Goal: Information Seeking & Learning: Learn about a topic

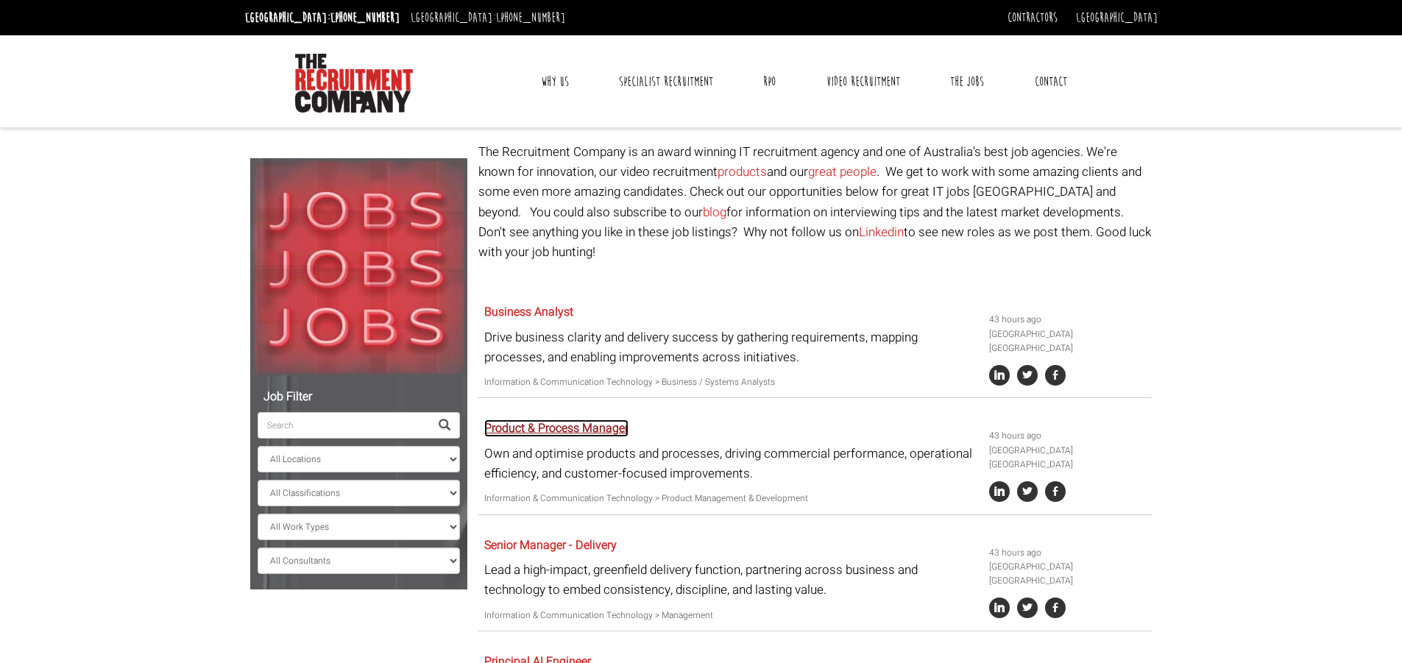
click at [543, 420] on link "Product & Process Manager" at bounding box center [556, 429] width 144 height 18
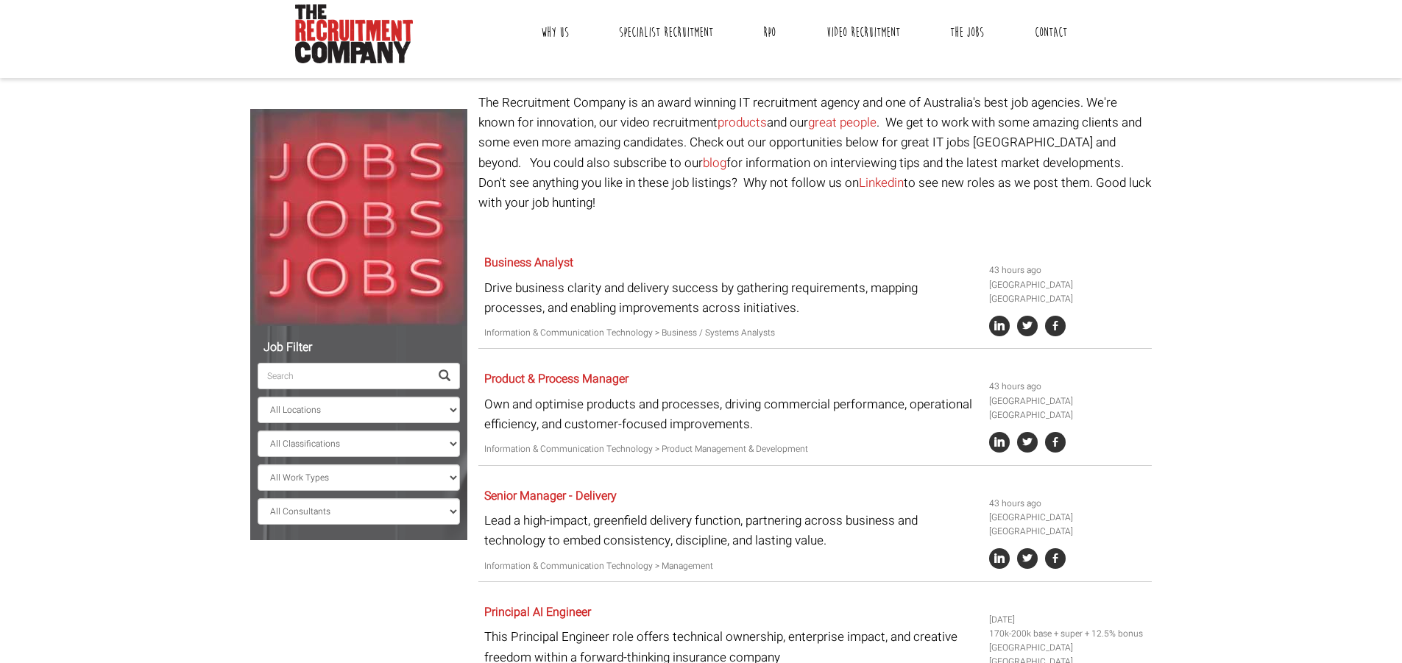
scroll to position [74, 0]
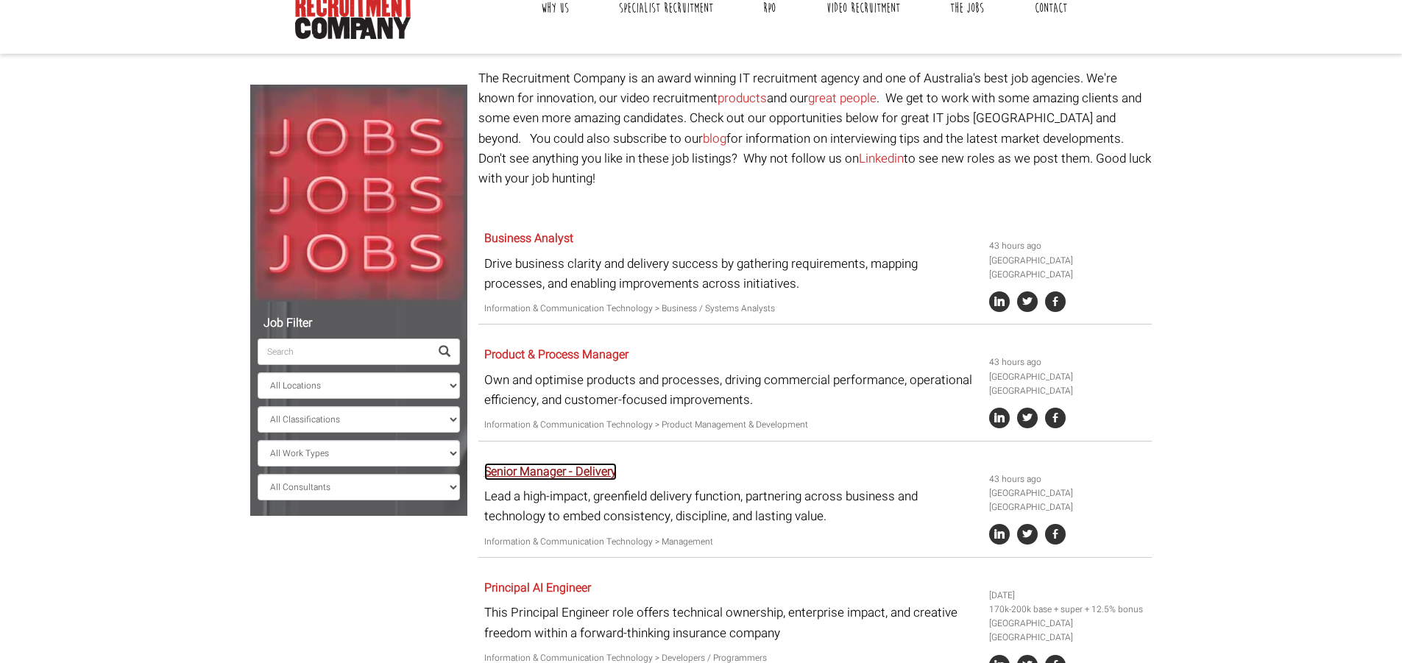
click at [564, 463] on link "Senior Manager - Delivery" at bounding box center [550, 472] width 133 height 18
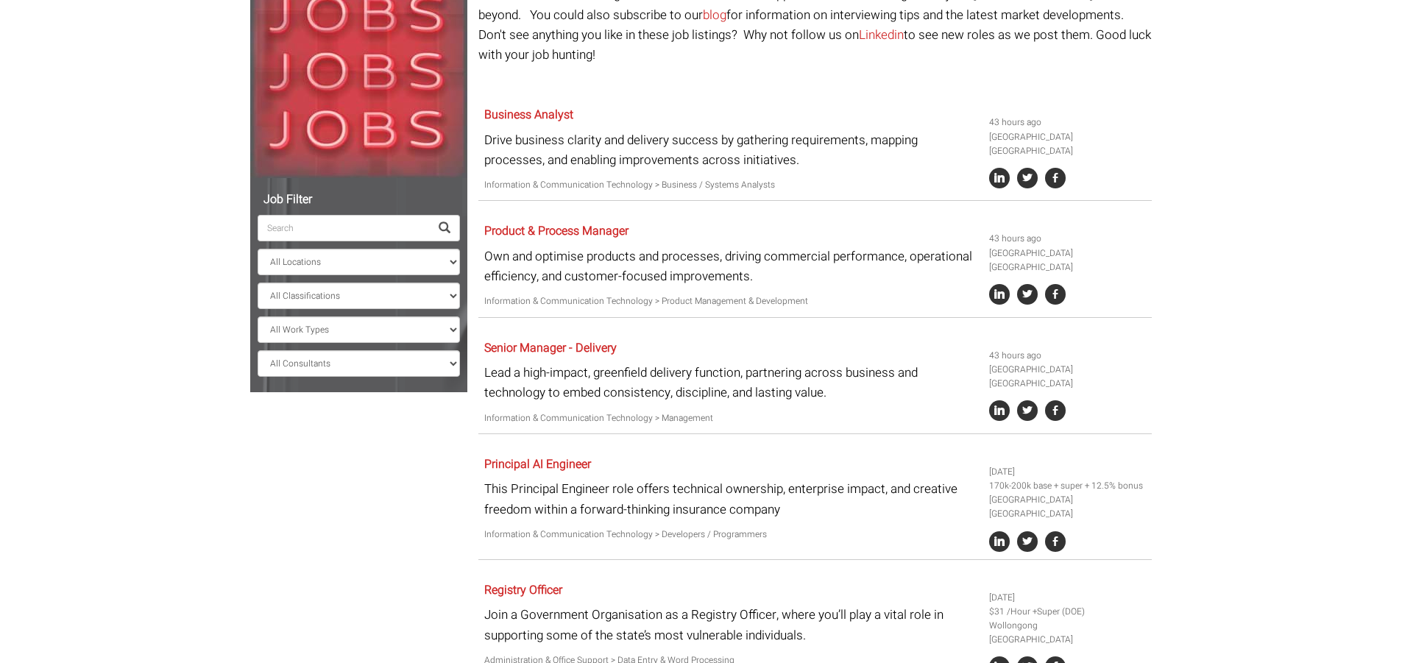
scroll to position [221, 0]
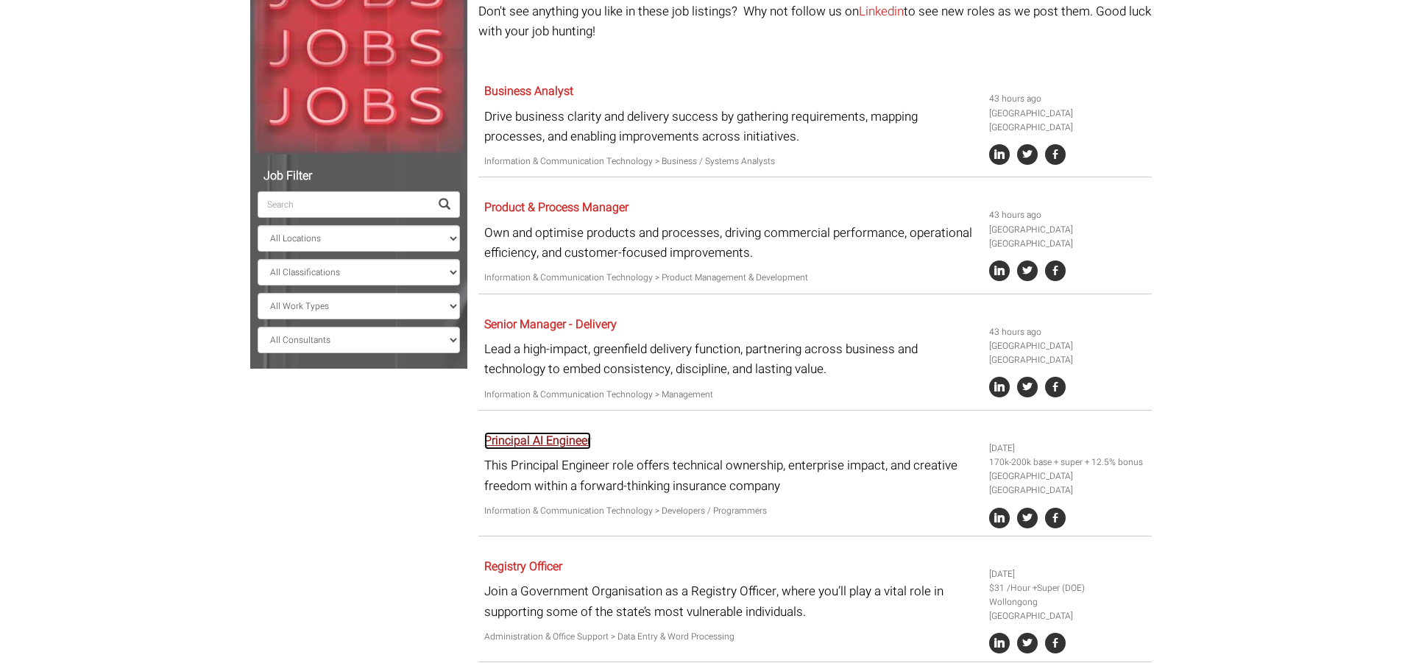
click at [513, 432] on link "Principal AI Engineer" at bounding box center [537, 441] width 107 height 18
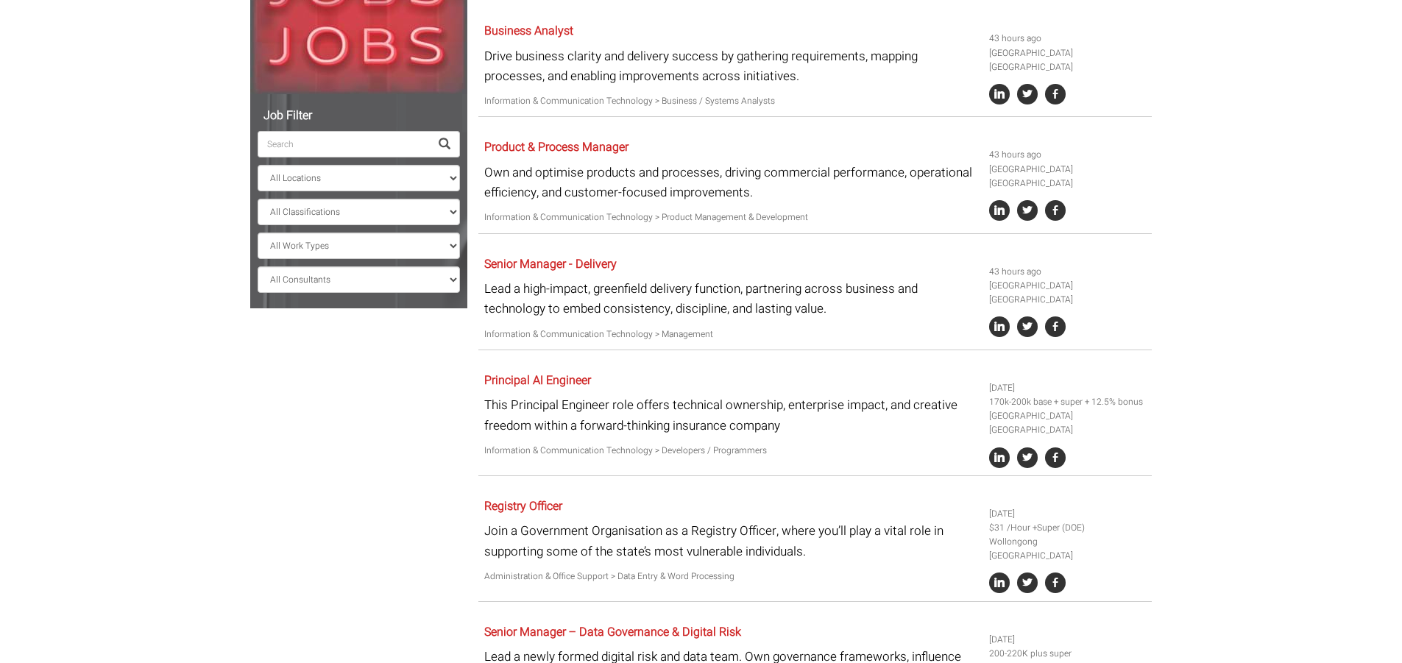
scroll to position [368, 0]
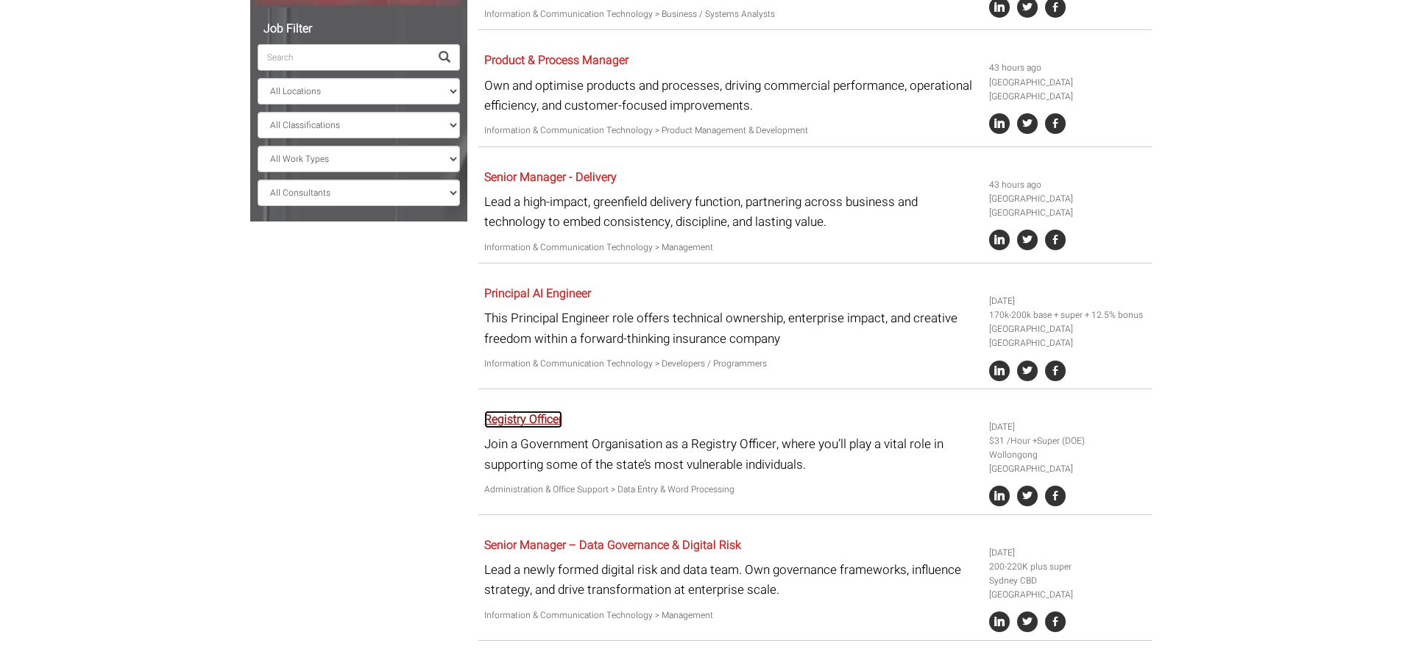
click at [525, 411] on link "Registry Officer" at bounding box center [523, 420] width 78 height 18
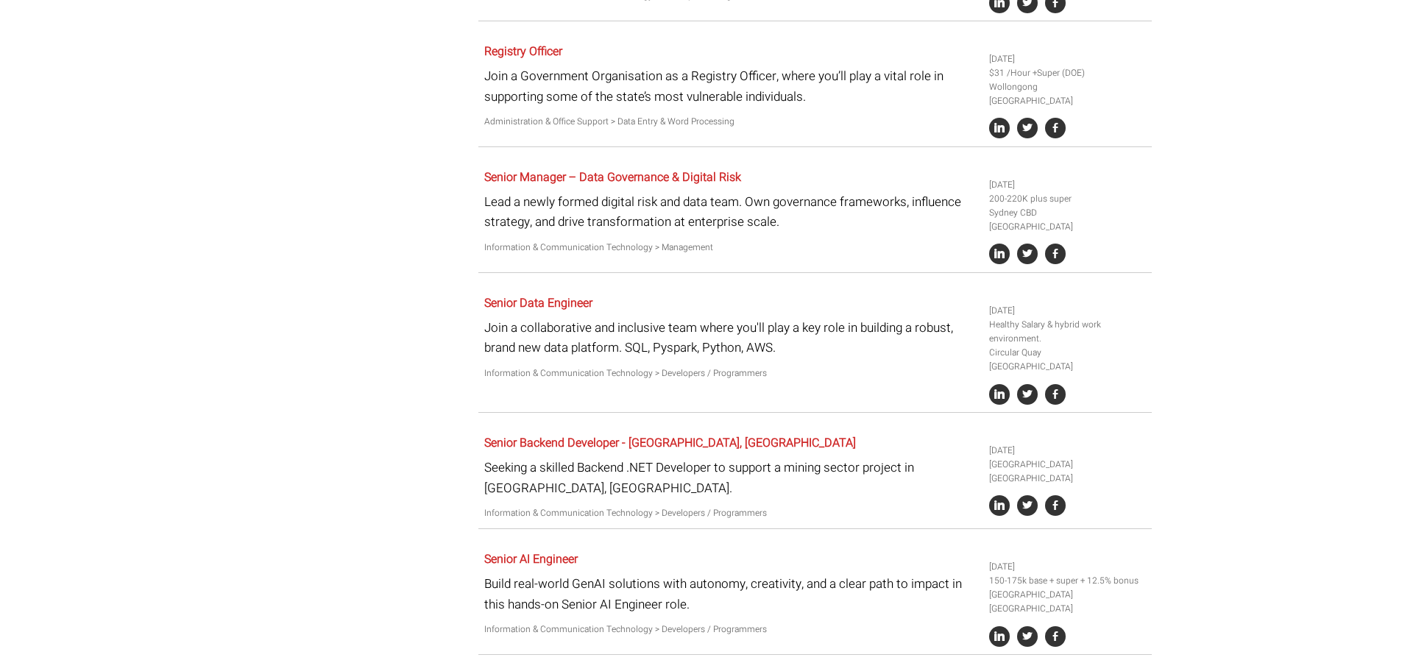
scroll to position [663, 0]
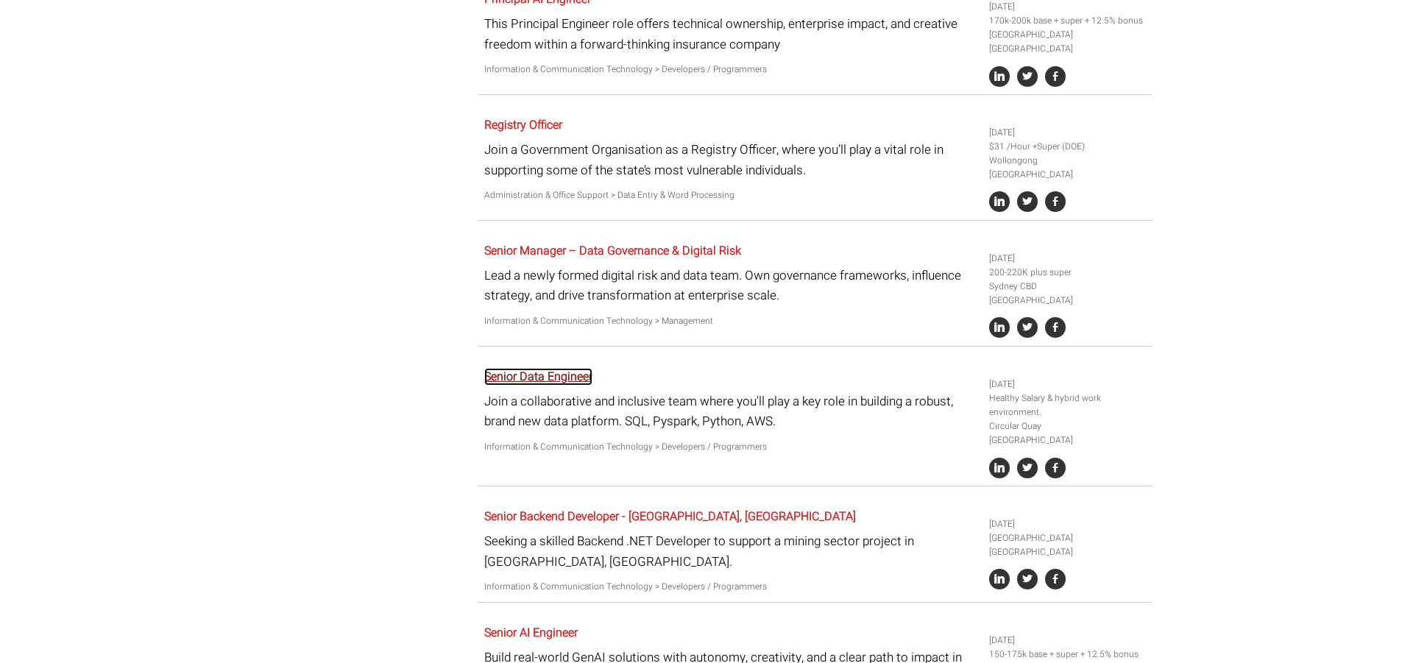
click at [504, 368] on link "Senior Data Engineer" at bounding box center [538, 377] width 108 height 18
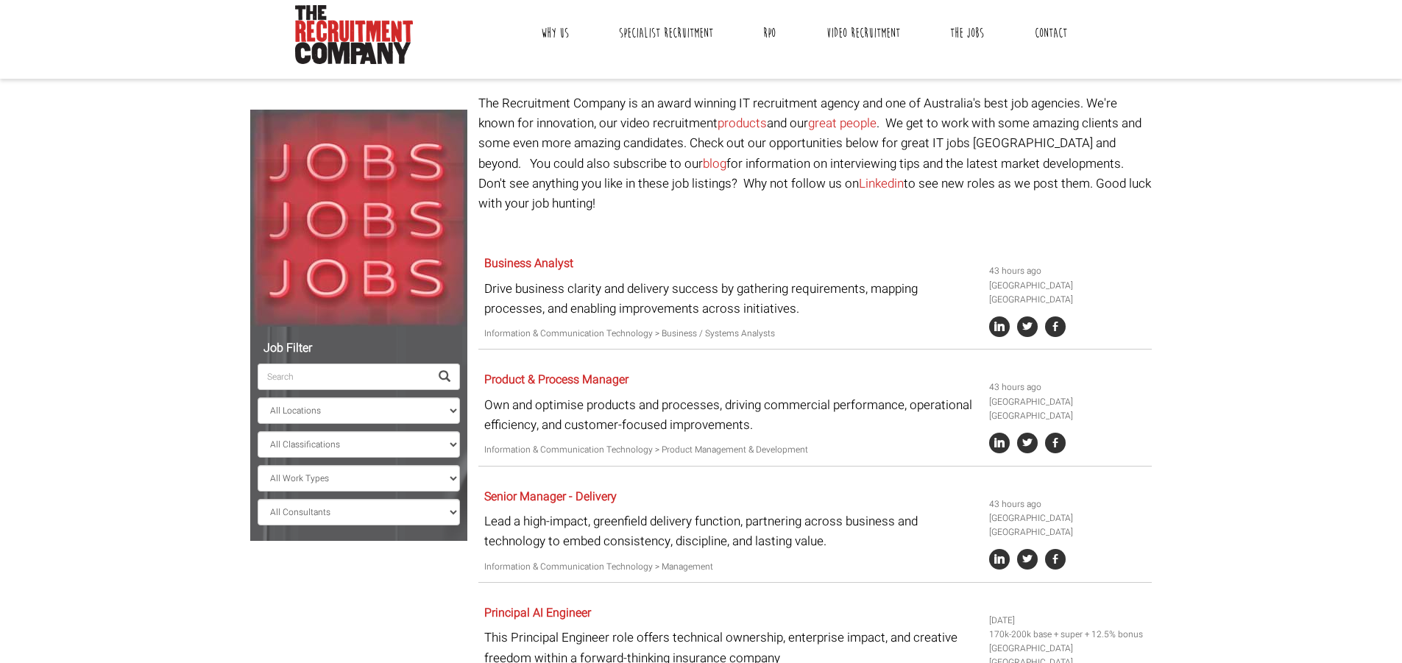
scroll to position [0, 0]
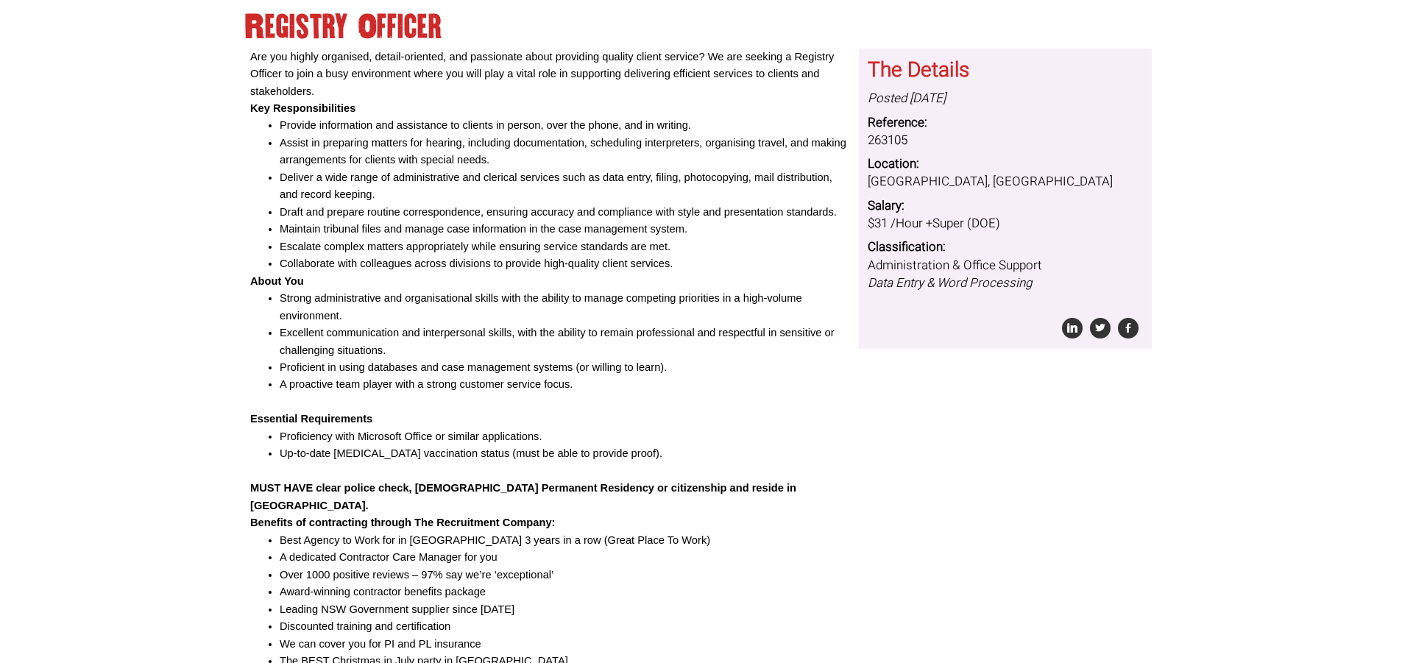
scroll to position [294, 0]
